Goal: Navigation & Orientation: Find specific page/section

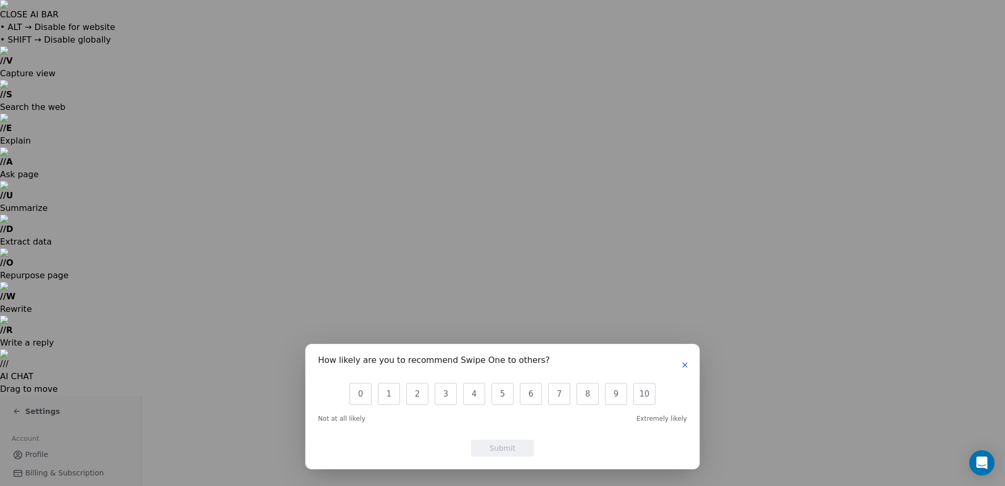
click at [684, 363] on icon "button" at bounding box center [685, 364] width 8 height 8
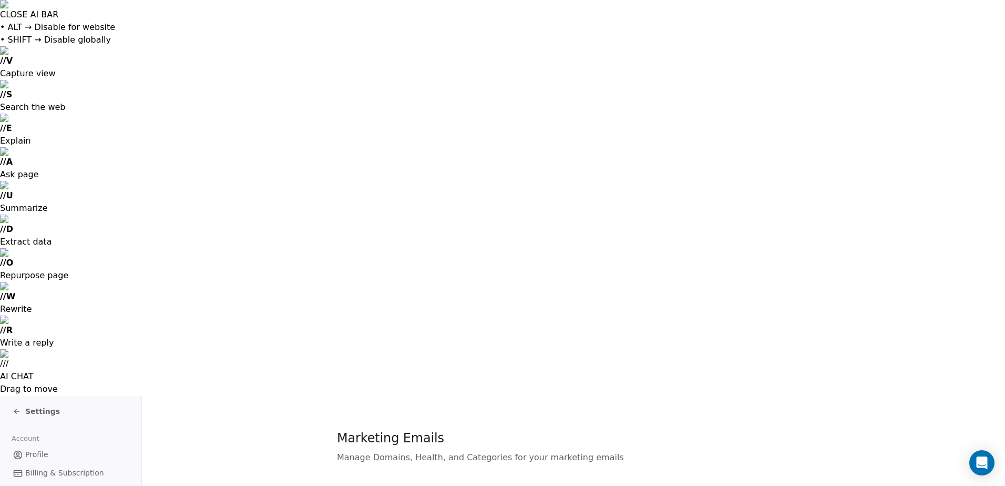
click at [28, 406] on span "Settings" at bounding box center [42, 411] width 35 height 11
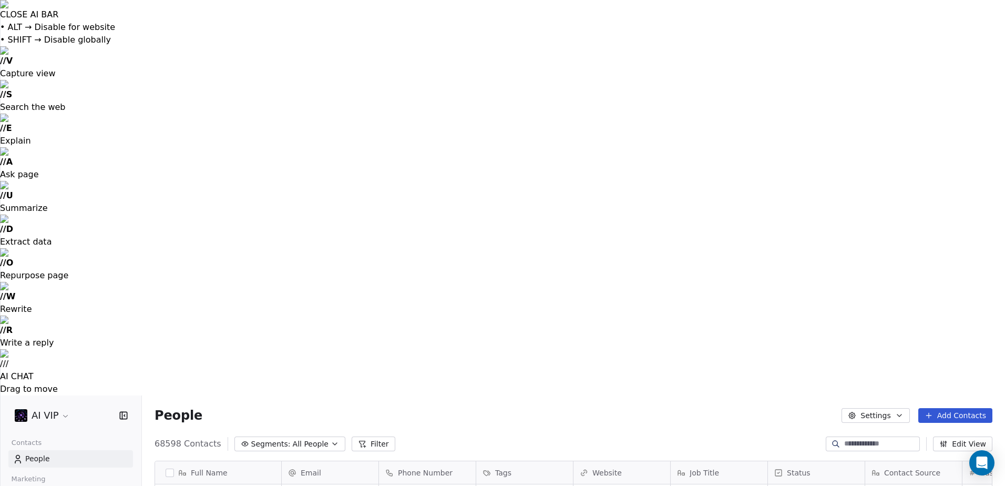
scroll to position [419, 855]
click at [63, 485] on link "Workflows" at bounding box center [70, 494] width 125 height 17
